Goal: Obtain resource: Obtain resource

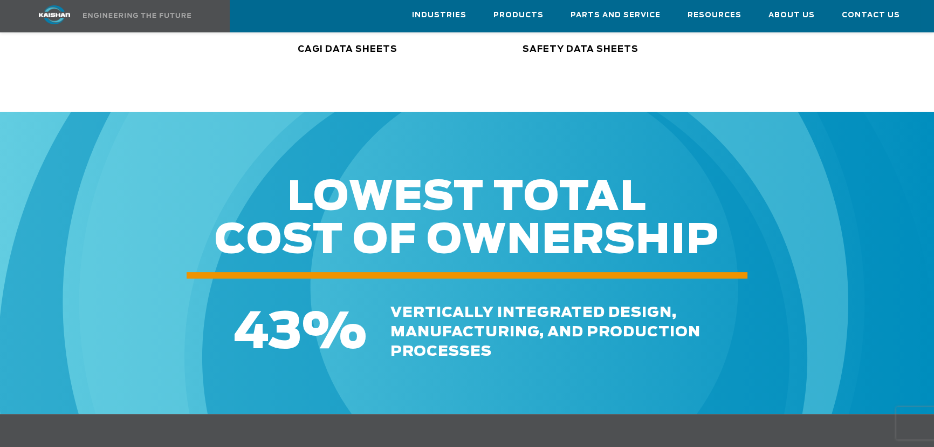
scroll to position [98, 0]
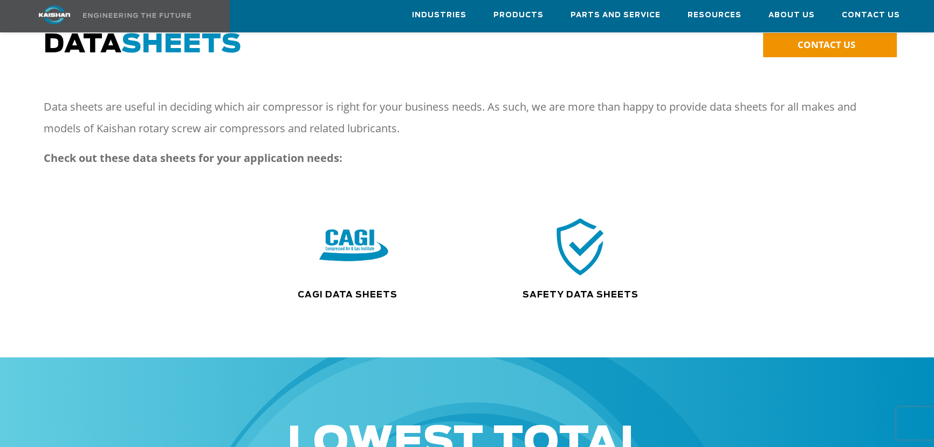
click at [361, 231] on img at bounding box center [353, 246] width 69 height 70
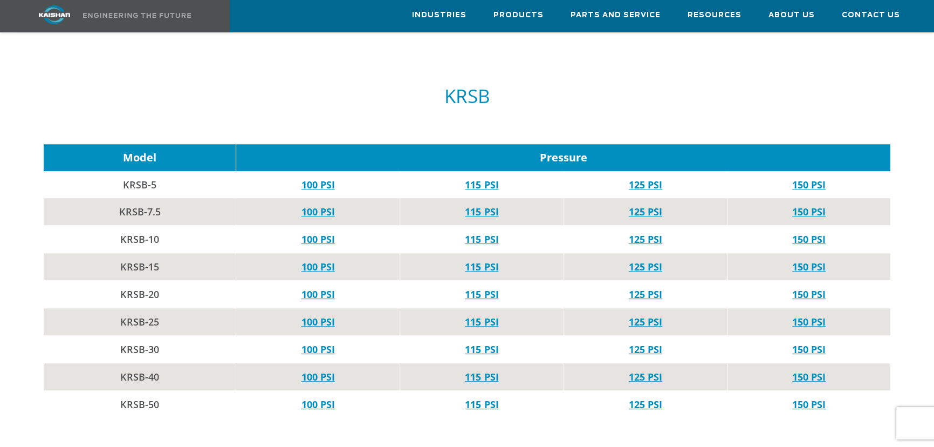
scroll to position [588, 0]
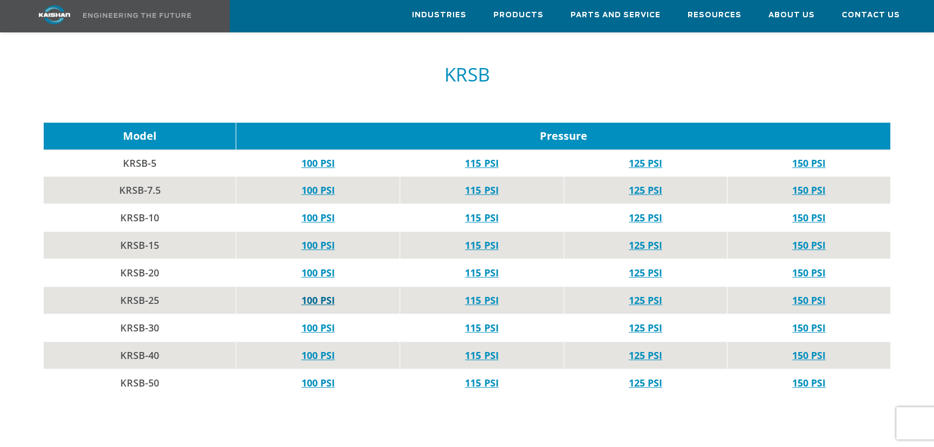
click at [322, 293] on link "100 PSI" at bounding box center [318, 299] width 33 height 13
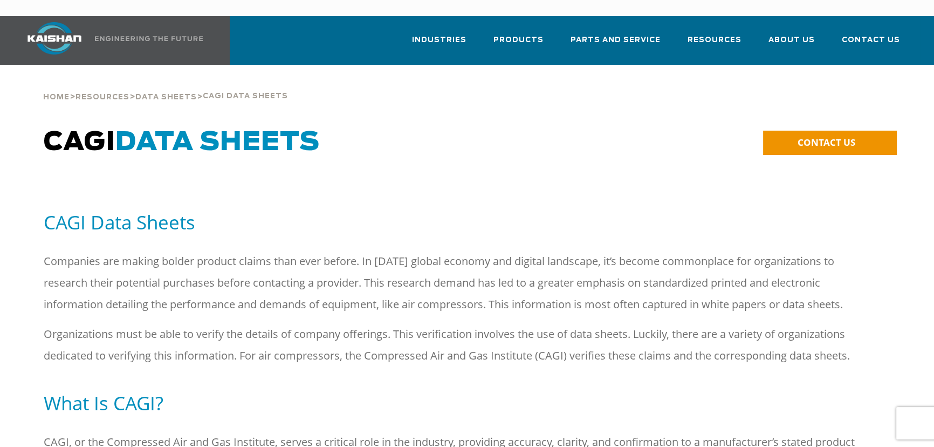
scroll to position [0, 0]
click at [166, 94] on span "Data Sheets" at bounding box center [166, 97] width 62 height 7
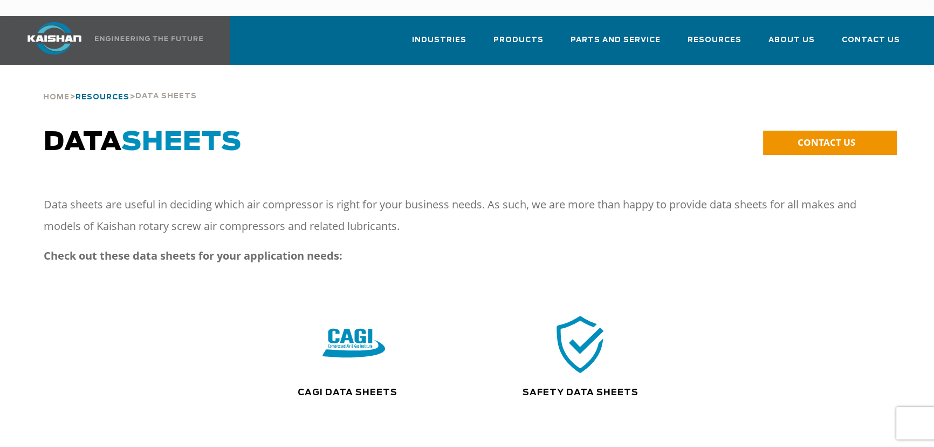
click at [123, 94] on span "Resources" at bounding box center [103, 97] width 54 height 7
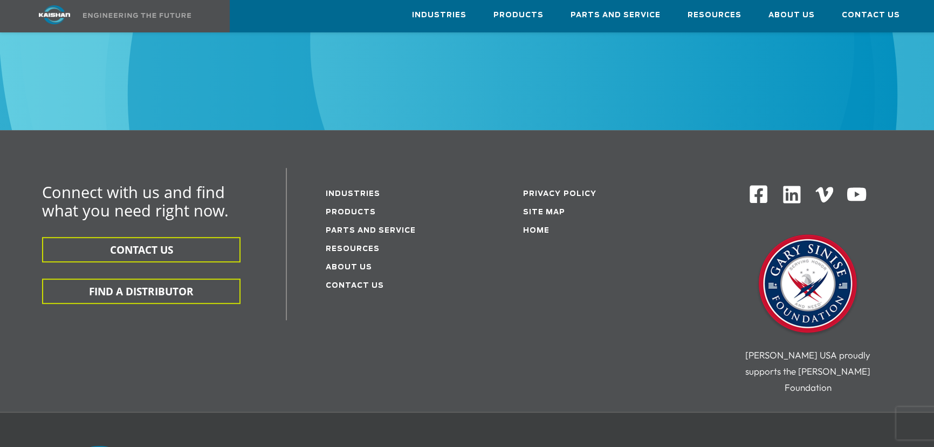
scroll to position [755, 0]
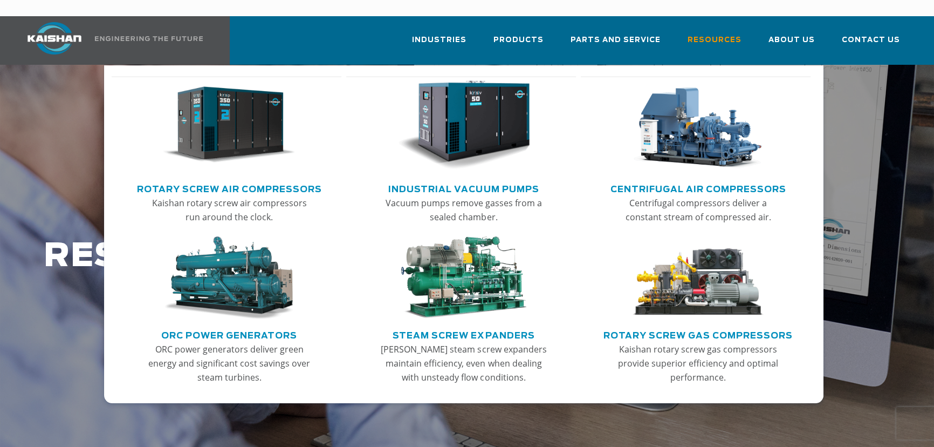
click at [194, 114] on img "Main menu" at bounding box center [229, 125] width 133 height 90
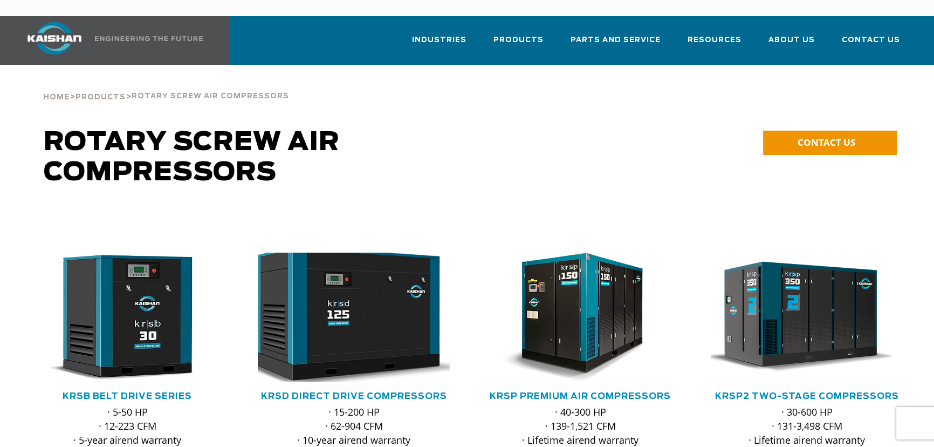
click at [403, 315] on img at bounding box center [345, 317] width 211 height 142
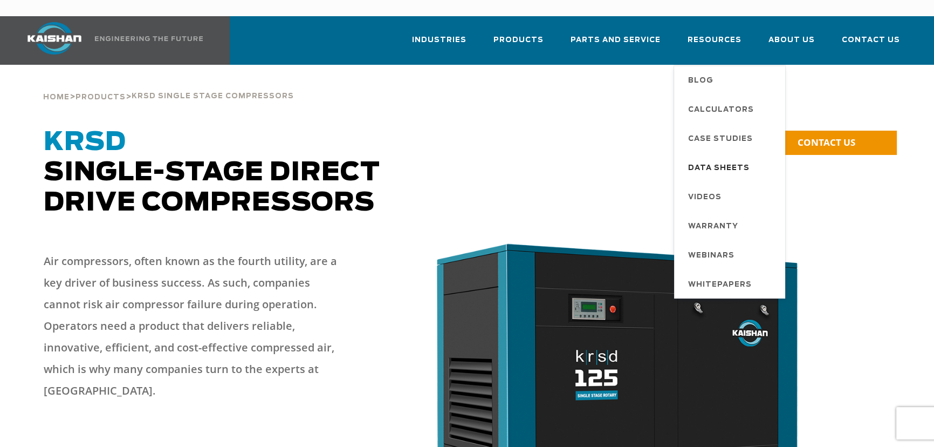
click at [732, 159] on span "Data Sheets" at bounding box center [719, 168] width 62 height 18
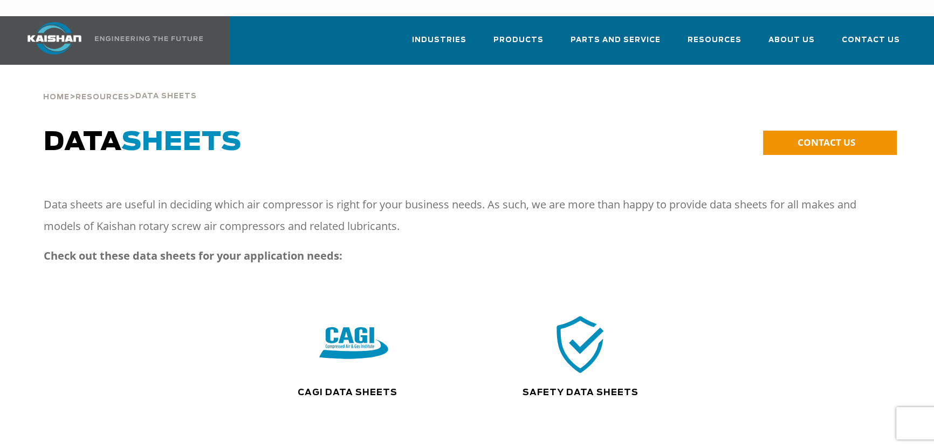
click at [357, 335] on img at bounding box center [353, 344] width 69 height 70
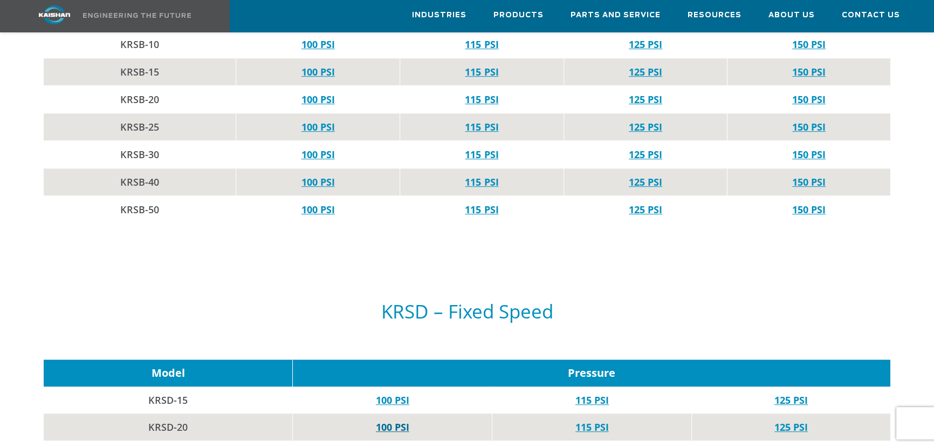
scroll to position [883, 0]
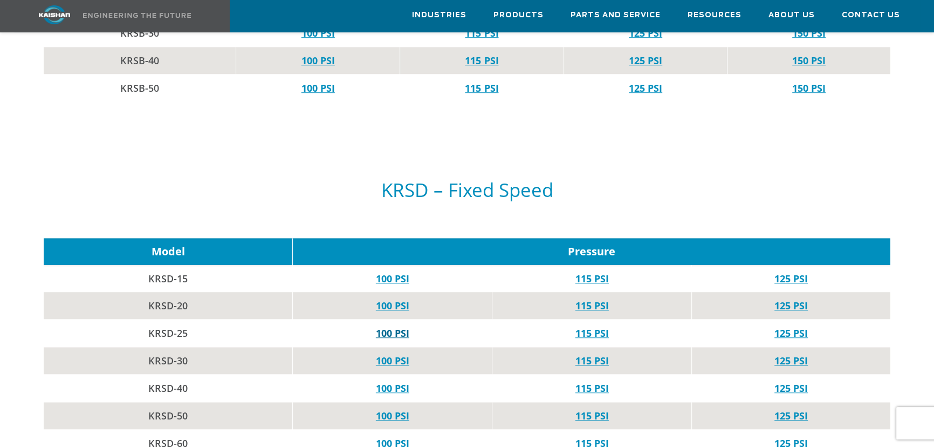
click at [397, 326] on link "100 PSI" at bounding box center [392, 332] width 33 height 13
